Goal: Information Seeking & Learning: Learn about a topic

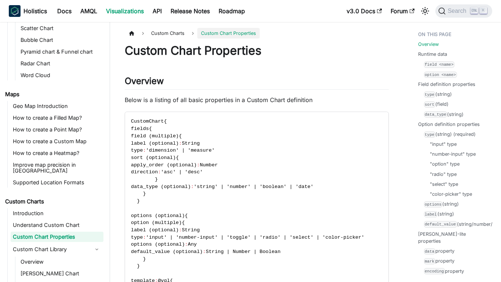
scroll to position [247, 0]
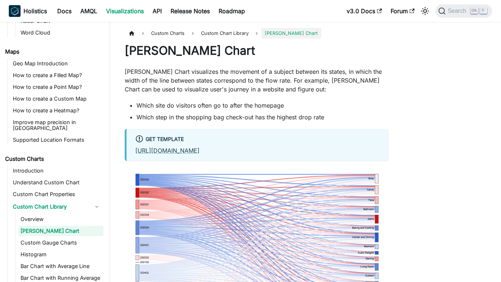
scroll to position [284, 0]
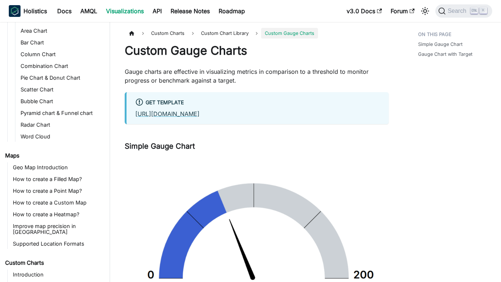
scroll to position [296, 0]
